Goal: Find specific page/section: Find specific page/section

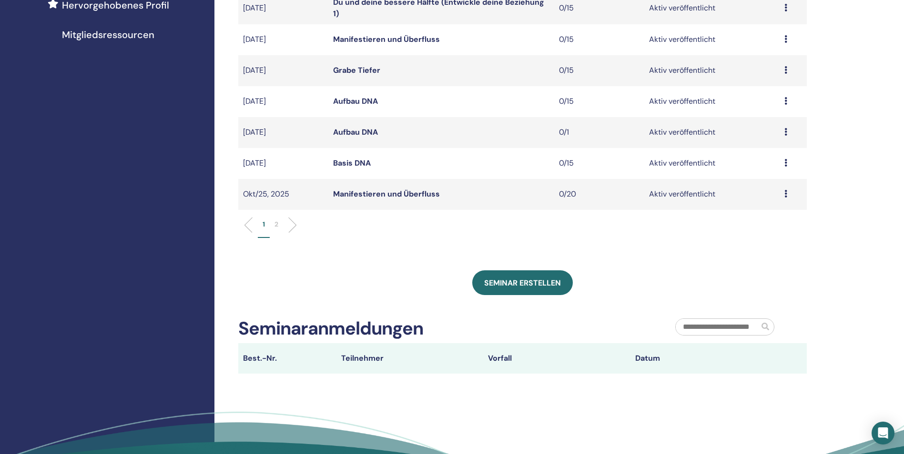
scroll to position [286, 0]
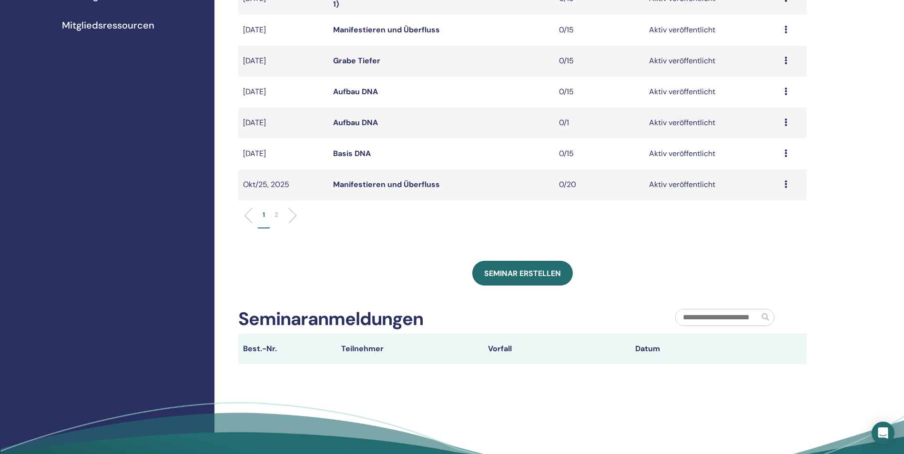
click at [141, 30] on span "Mitgliedsressourcen" at bounding box center [108, 25] width 92 height 14
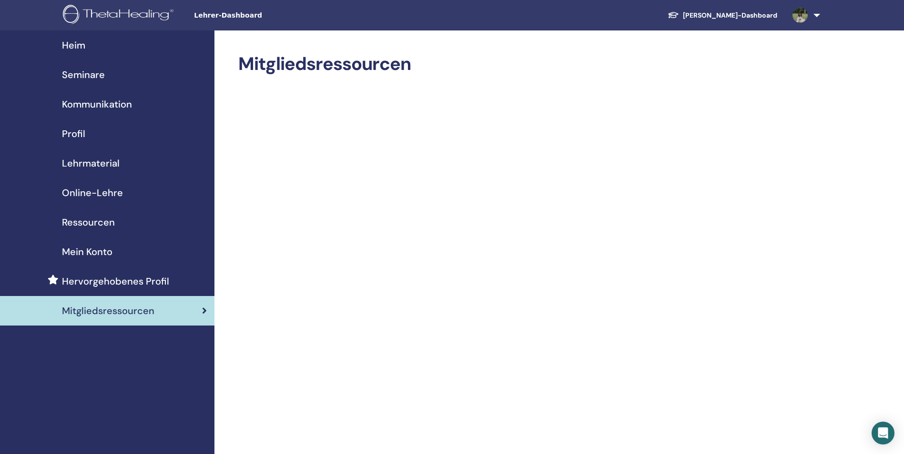
click at [97, 73] on span "Seminare" at bounding box center [83, 75] width 43 height 14
